Goal: Navigation & Orientation: Go to known website

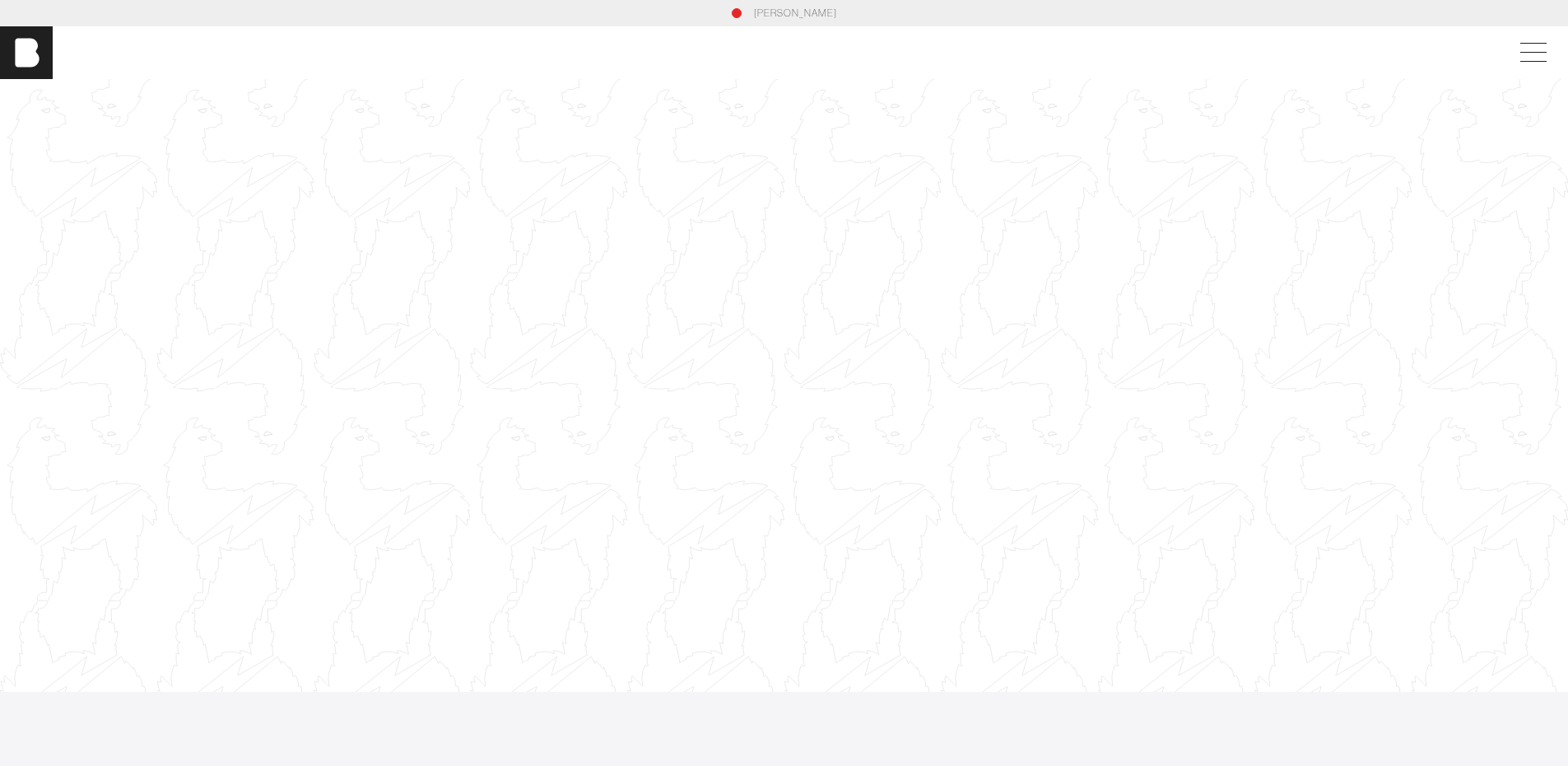
click at [790, 236] on div at bounding box center [784, 384] width 1568 height 883
click at [730, 372] on div at bounding box center [784, 384] width 1568 height 883
click at [604, 47] on div "[PERSON_NAME]" at bounding box center [784, 52] width 1568 height 52
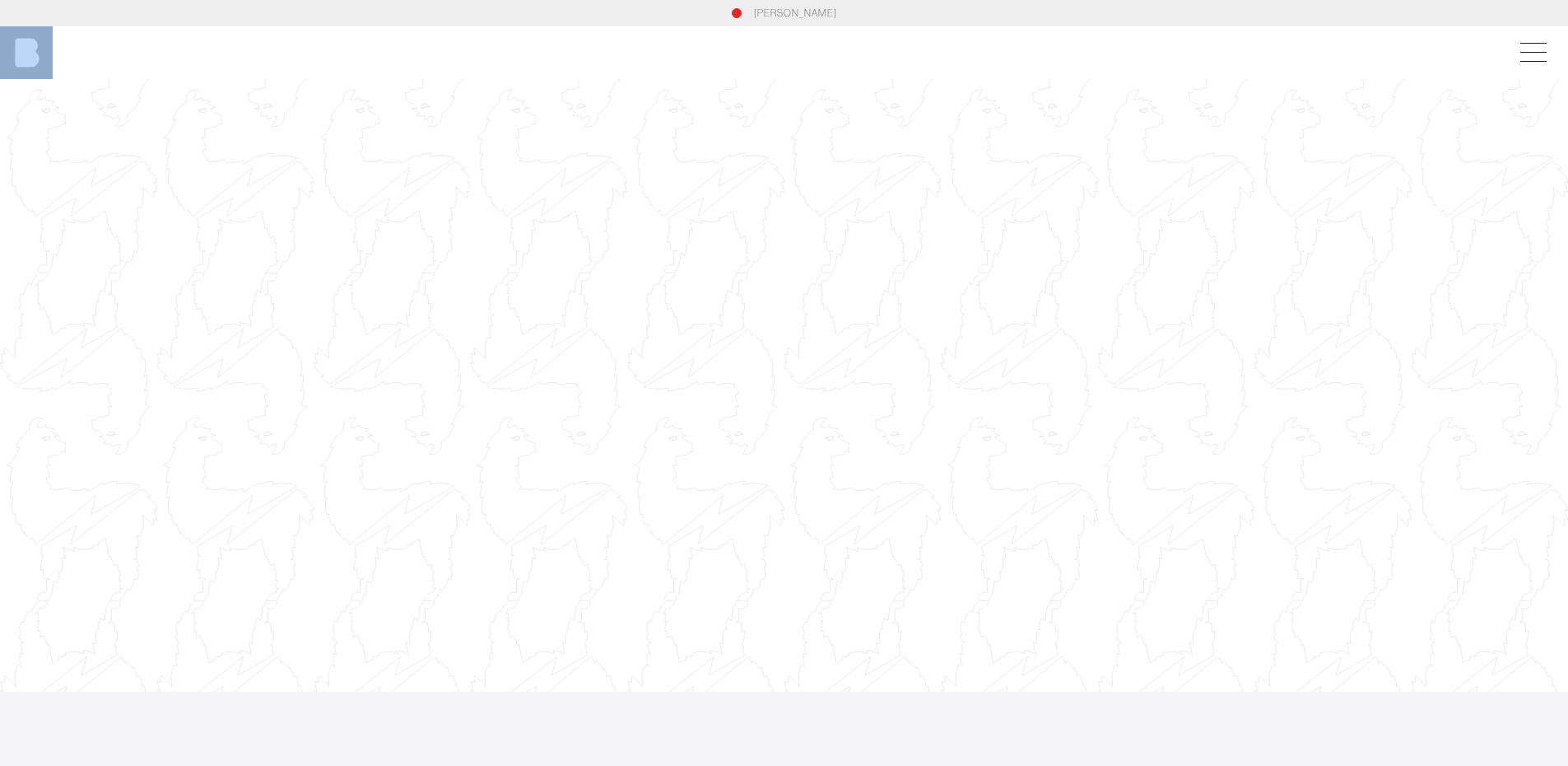
click at [604, 47] on div "[PERSON_NAME]" at bounding box center [784, 52] width 1568 height 52
drag, startPoint x: 875, startPoint y: 18, endPoint x: 692, endPoint y: 13, distance: 183.1
click at [692, 13] on div "[PERSON_NAME]" at bounding box center [784, 13] width 1066 height 15
click at [684, 13] on div "[PERSON_NAME]" at bounding box center [784, 13] width 1066 height 15
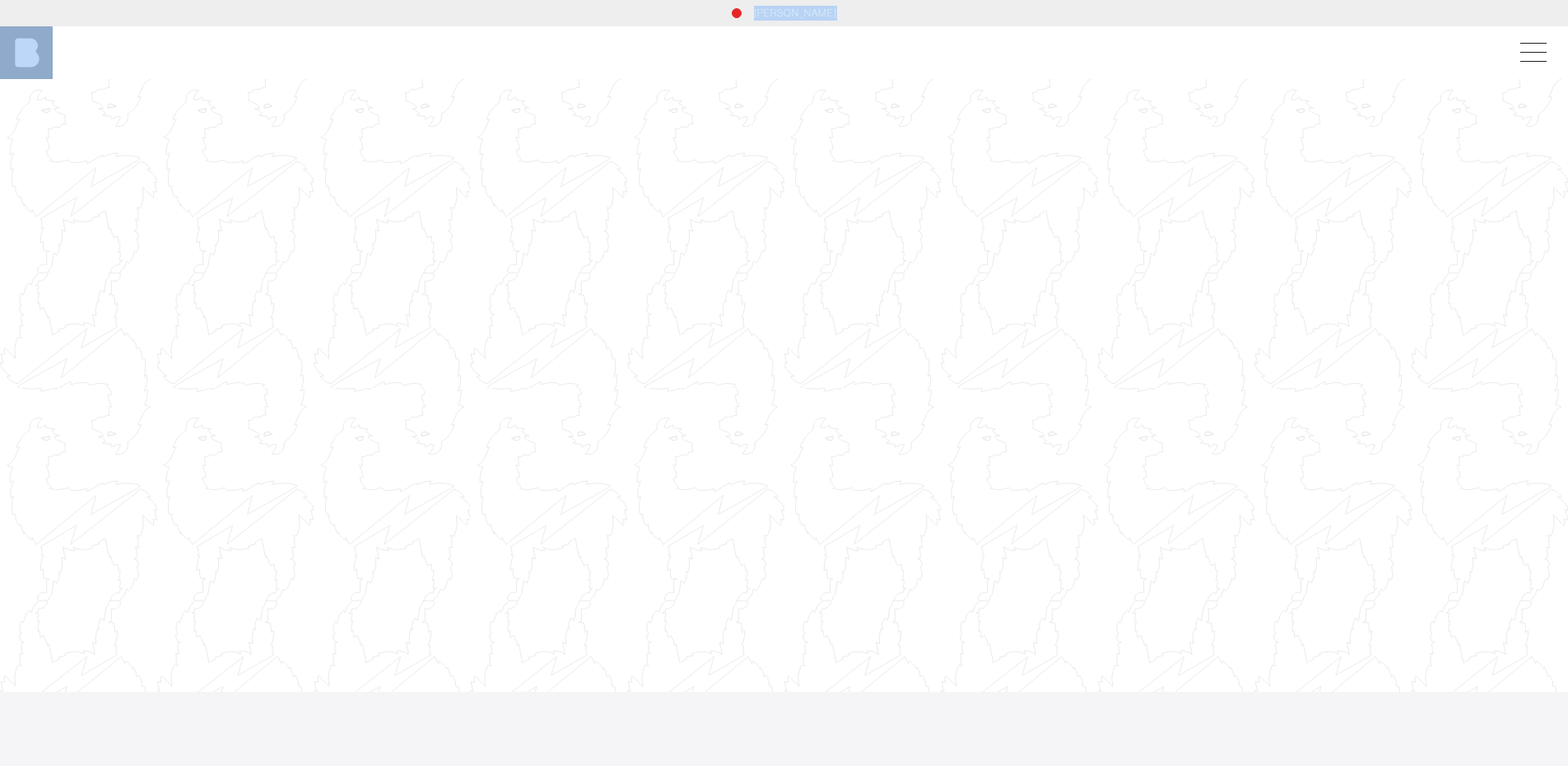
drag, startPoint x: 685, startPoint y: 9, endPoint x: 864, endPoint y: 41, distance: 181.8
click at [865, 41] on div "[PERSON_NAME]" at bounding box center [784, 52] width 1568 height 52
